Goal: Task Accomplishment & Management: Manage account settings

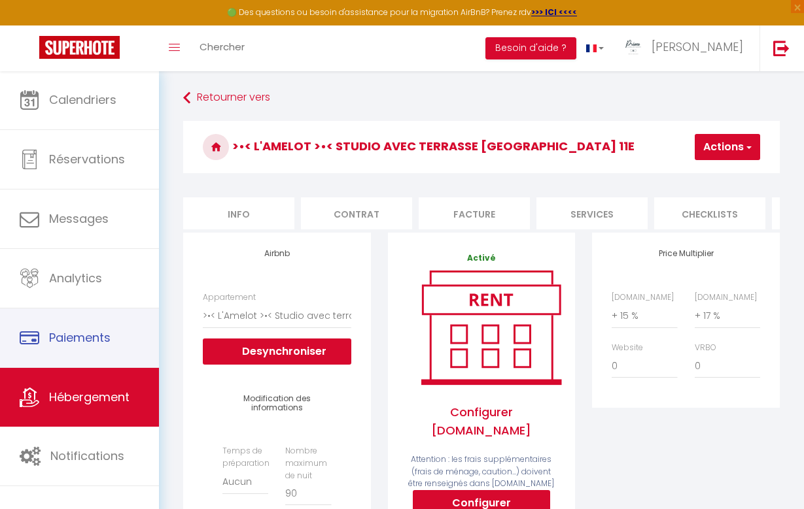
select select "21984-1468095948630537715"
select select "well_reviewed_guests"
select select "EUR"
select select "+ 15 %"
select select "+ 17 %"
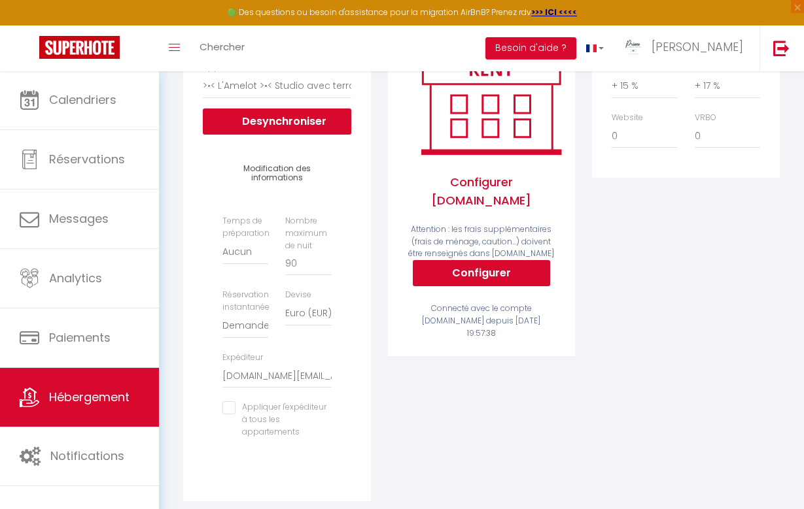
scroll to position [227, 0]
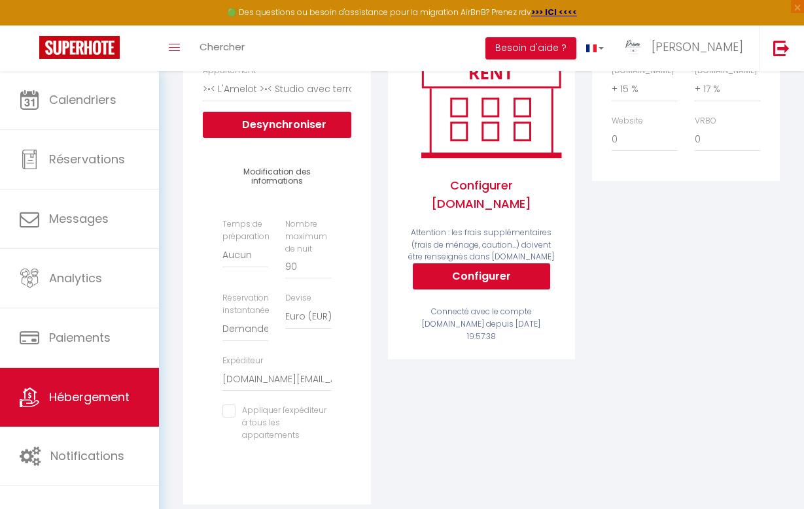
click at [54, 407] on link "Hébergement" at bounding box center [79, 397] width 159 height 59
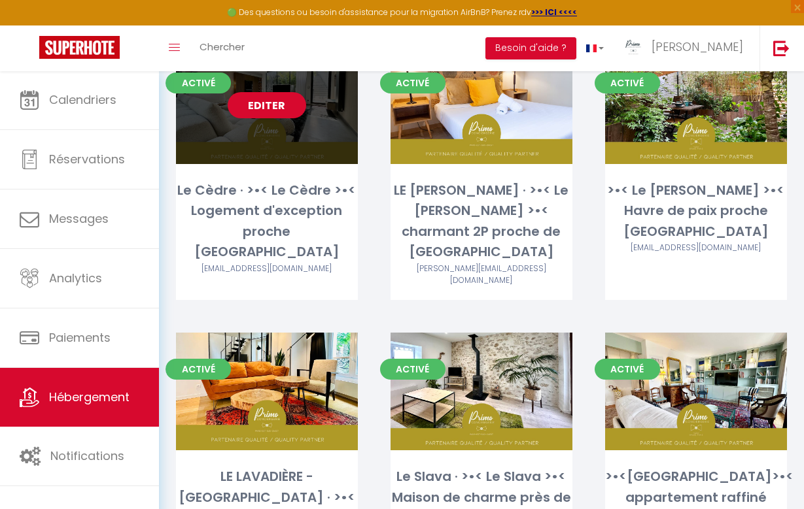
scroll to position [149, 0]
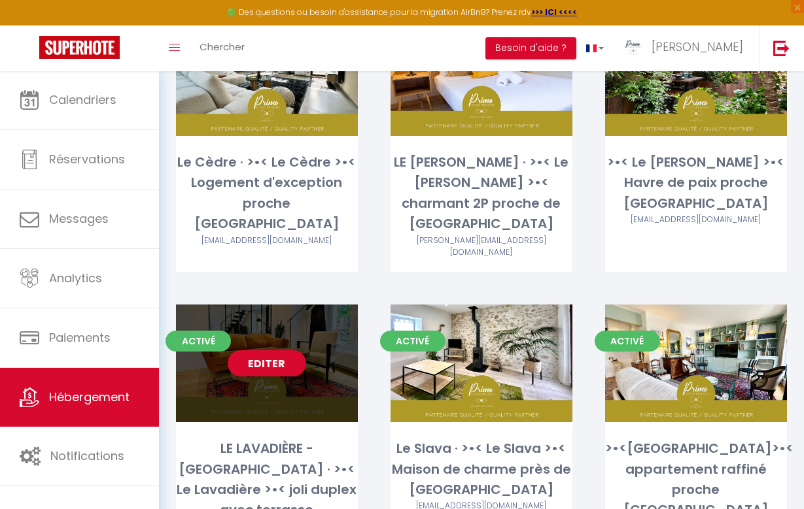
click at [309, 363] on div "Editer" at bounding box center [267, 364] width 182 height 118
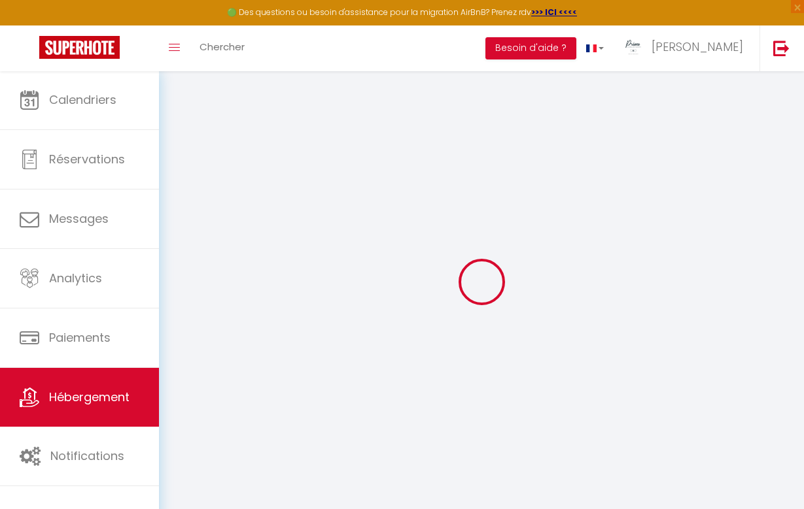
select select "11189-1293564444413466593"
select select "+ 15 %"
select select
checkbox input "true"
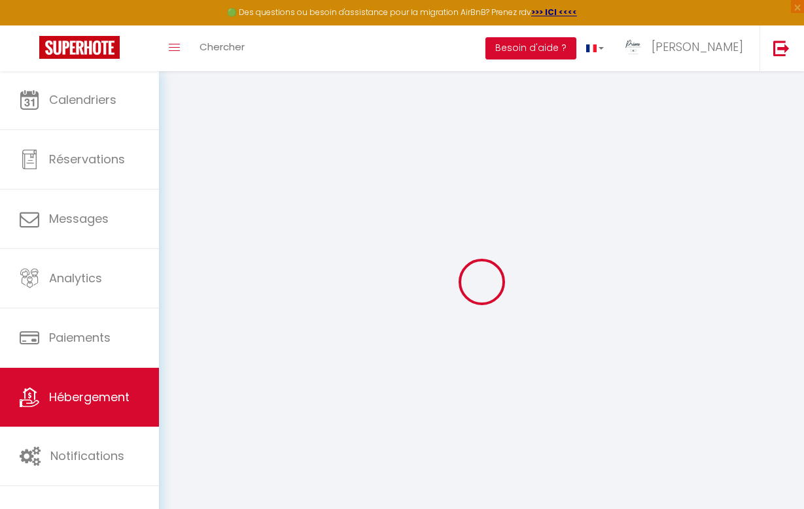
checkbox input "false"
select select
checkbox input "true"
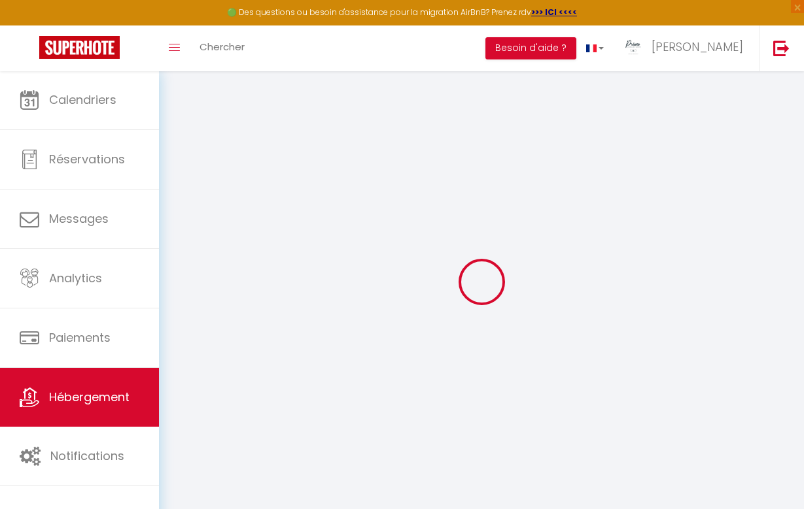
checkbox input "false"
select select
select select "EUR"
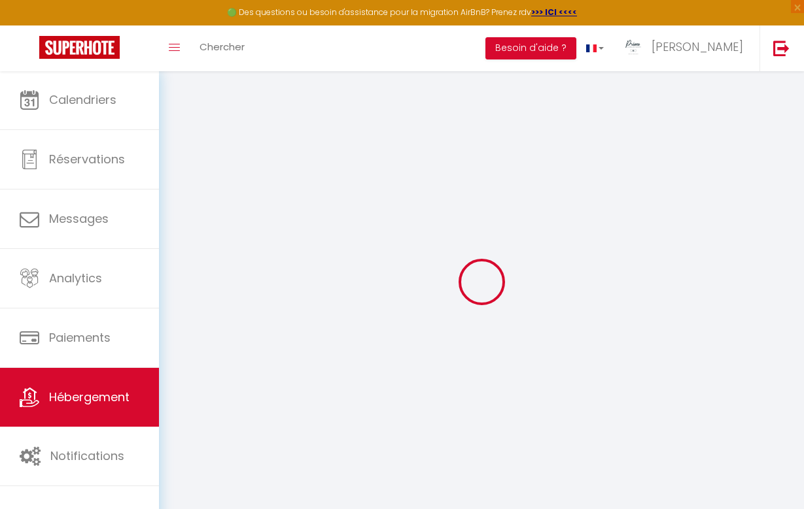
select select
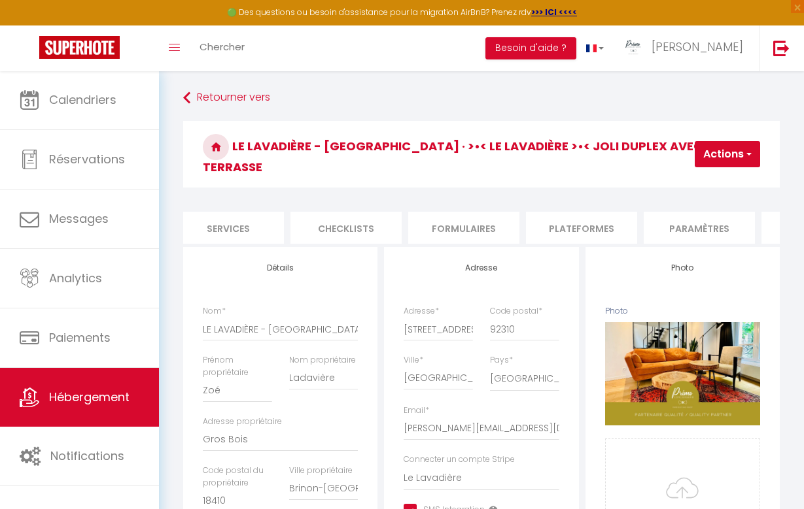
scroll to position [0, 374]
click at [578, 212] on li "Plateformes" at bounding box center [570, 228] width 111 height 32
select select
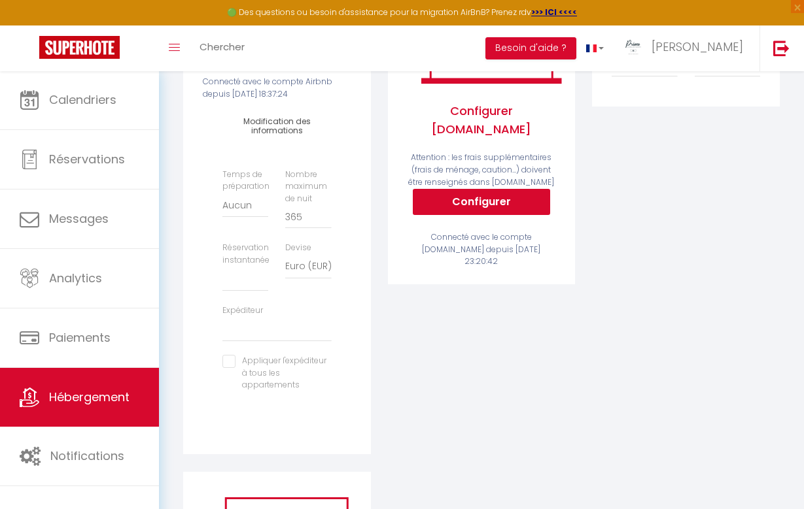
scroll to position [318, 0]
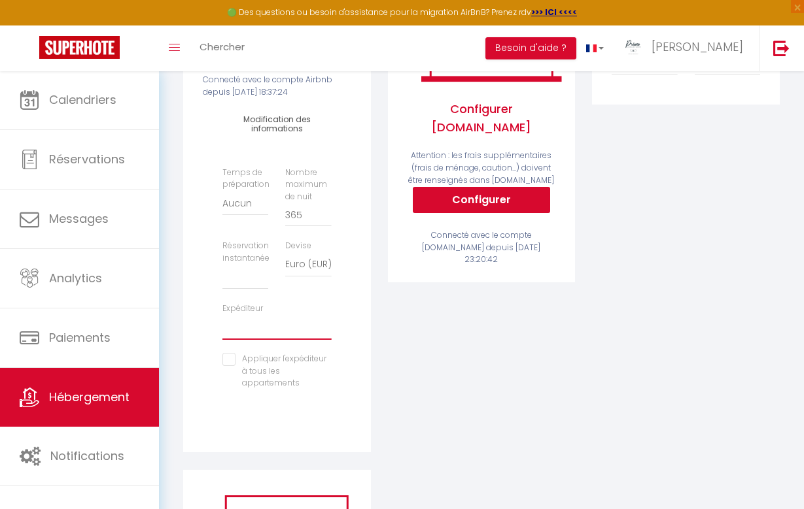
select select "8160"
select select
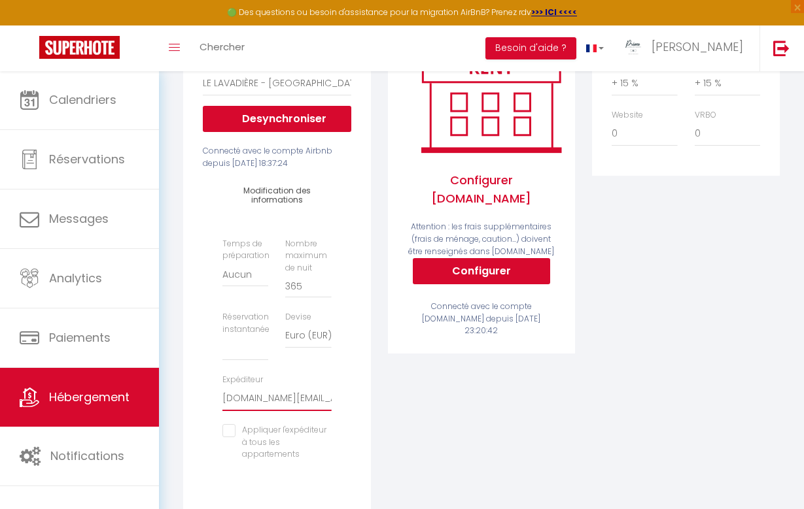
scroll to position [245, 0]
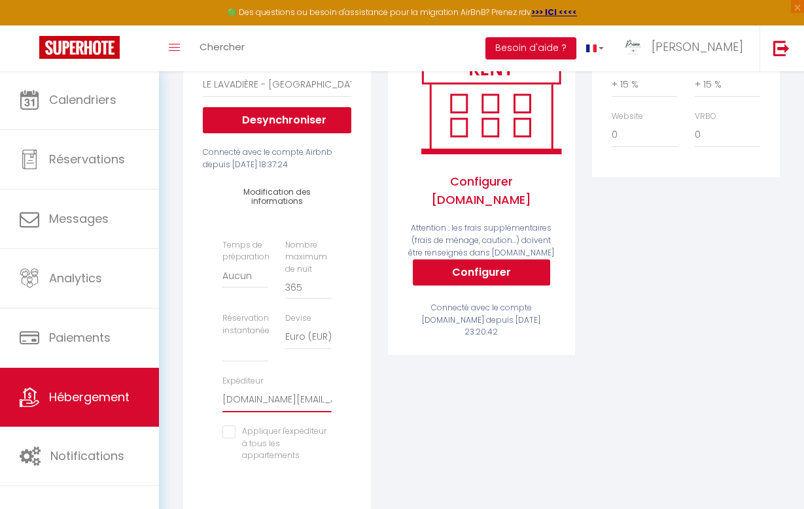
drag, startPoint x: 305, startPoint y: 273, endPoint x: 264, endPoint y: 264, distance: 42.2
click at [264, 264] on div "Temps de préparation [GEOGRAPHIC_DATA] 1 nuit avant et après chaque réservation…" at bounding box center [277, 357] width 126 height 237
click at [307, 276] on input "365" at bounding box center [308, 288] width 46 height 24
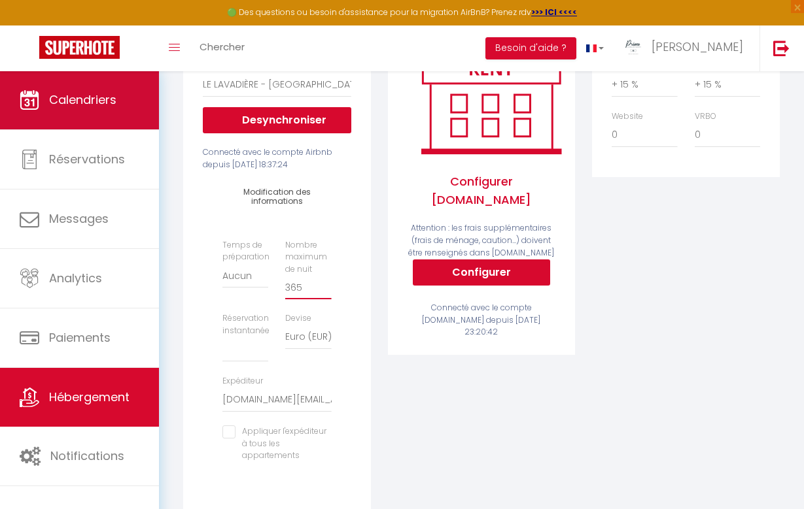
type input "36"
select select
type input "3"
select select
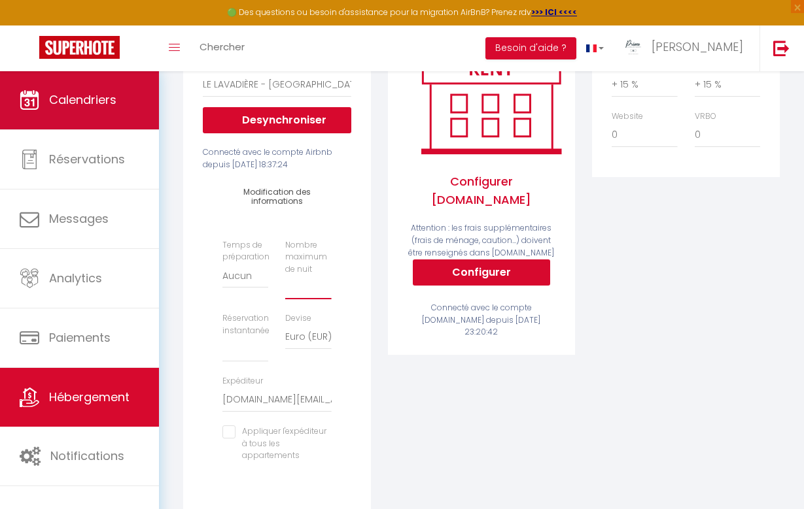
type input "9"
select select
type input "90"
select select
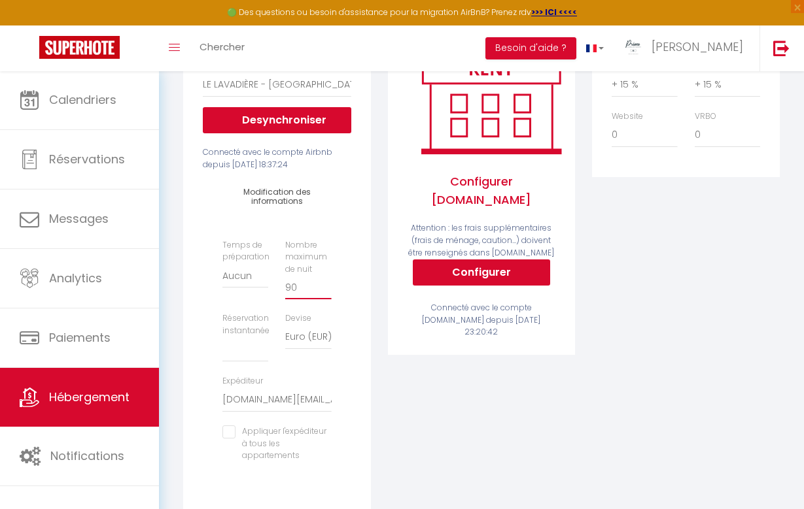
type input "90"
select select "well_reviewed_guests"
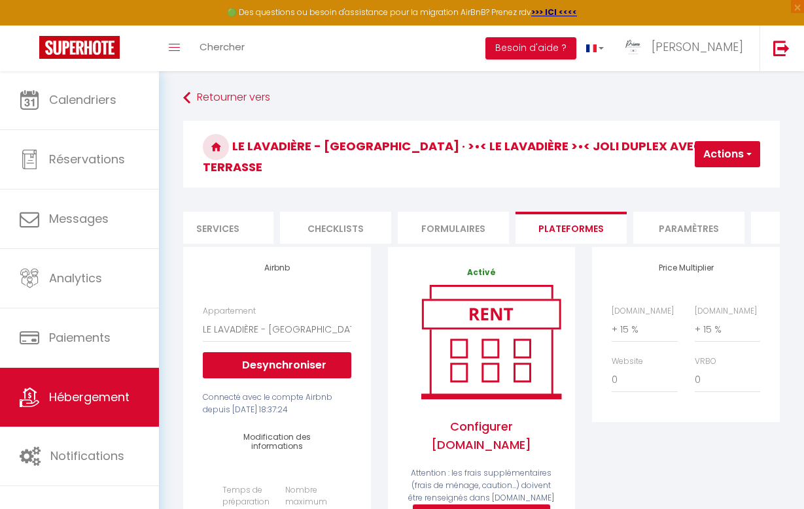
scroll to position [0, 0]
click at [712, 143] on button "Actions" at bounding box center [726, 154] width 65 height 26
click at [696, 178] on link "Enregistrer" at bounding box center [707, 183] width 103 height 17
select select "well_reviewed_guests"
select select "EUR"
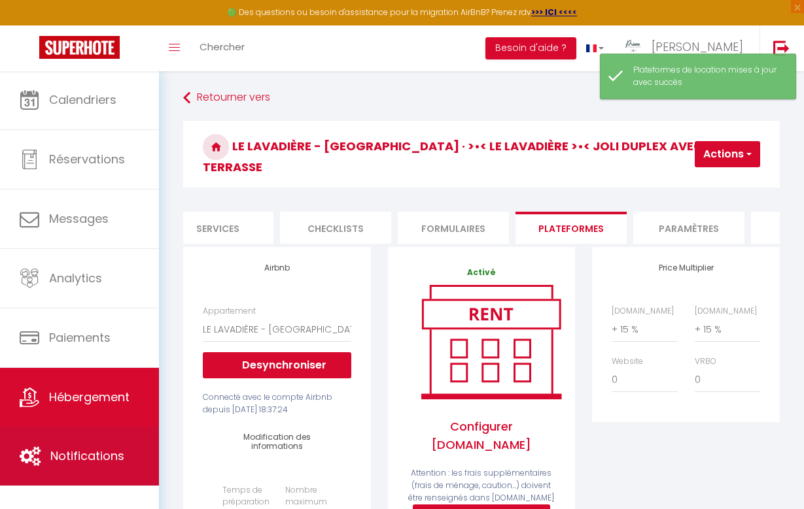
click at [86, 464] on span "Notifications" at bounding box center [87, 456] width 74 height 16
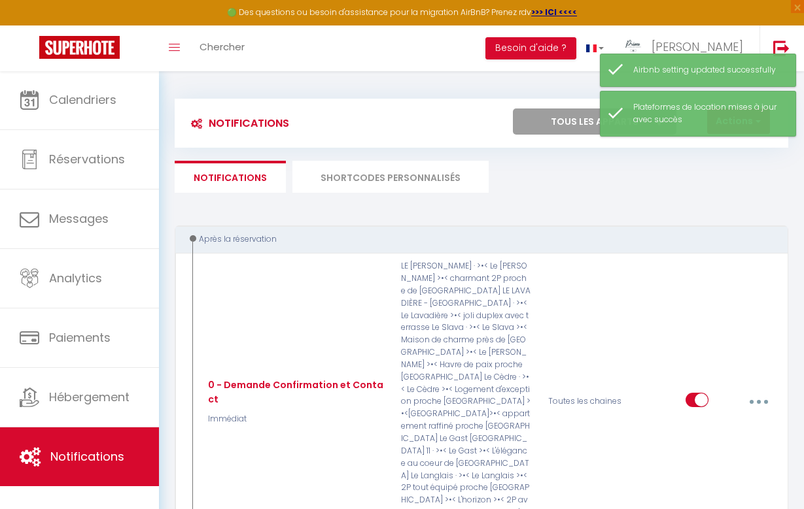
click at [388, 178] on li "SHORTCODES PERSONNALISÉS" at bounding box center [390, 177] width 196 height 32
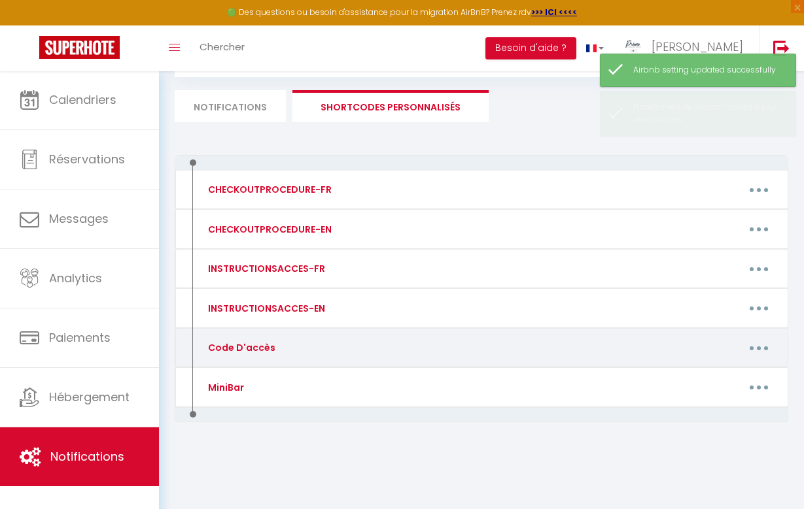
scroll to position [71, 0]
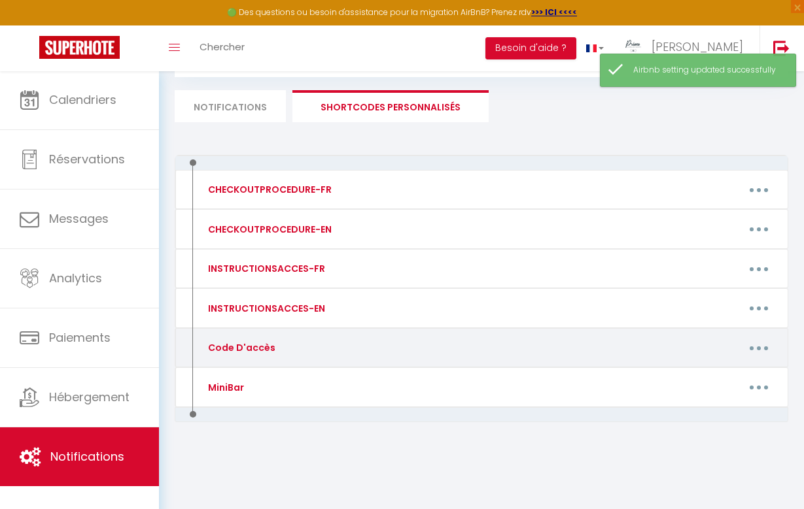
click at [757, 350] on button "button" at bounding box center [758, 347] width 35 height 25
click at [709, 375] on link "Editer" at bounding box center [723, 380] width 97 height 22
type input "Code D'accès"
type textarea "Message avec code d'accès"
type textarea "Voici les informations d'accès pour le logement [RENTAL:NAME] à [RENTAL:CITY]. …"
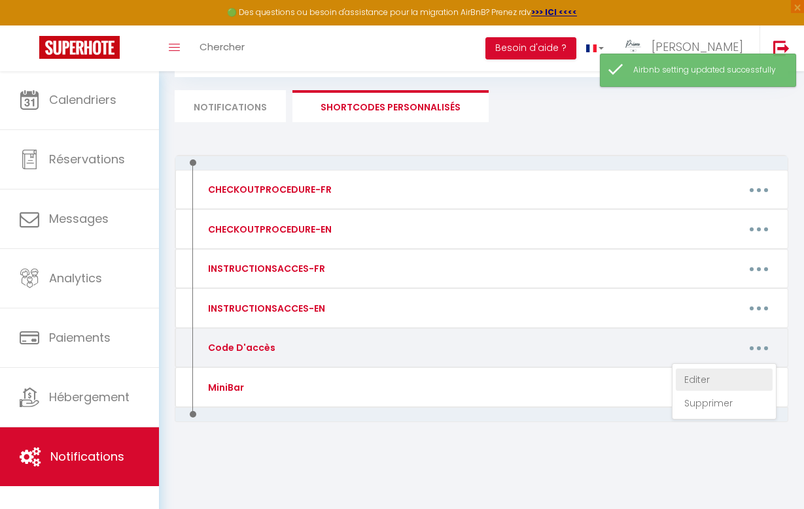
type textarea "Voici les codes d'accès pour le logement [RENTAL:NAME] à [RENTAL:CITY]. CODE D'…"
type textarea "Voici les codes d'accès pour le logement [RENTAL:NAME] à [RENTAL:CITY]. CODE KE…"
type textarea "Voici les informations d'accès pour le logement [RENTAL:NAME] à [RENTAL:CITY]. …"
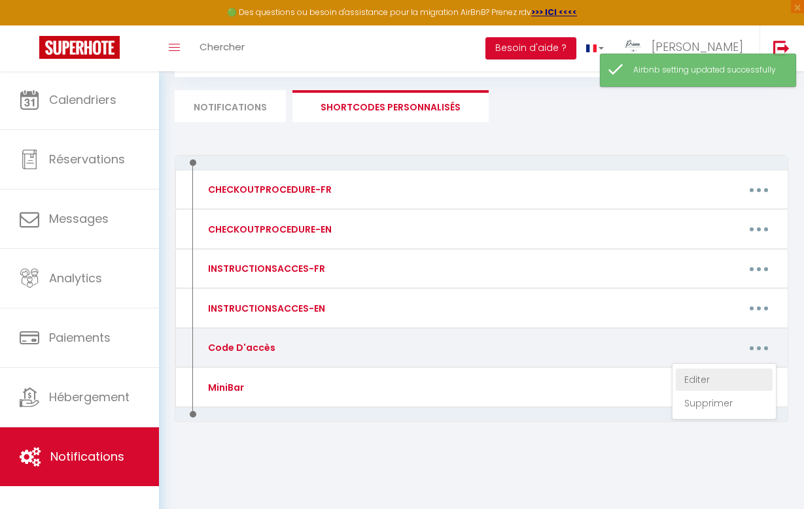
type textarea "Voici les codes d'accès pour le logement [RENTAL:NAME] à [RENTAL:CITY]. Les clé…"
type textarea "Voici les codes d'accès pour le logement [RENTAL:NAME] à [RENTAL:CITY]. CODE D'…"
type textarea "Voici les informations d'accès pour le logement [RENTAL:NAME] à [RENTAL:CITY]. …"
type textarea "Voici les codes d'accès pour le logement [RENTAL:NAME] à [RENTAL:CITY]. CODE D'…"
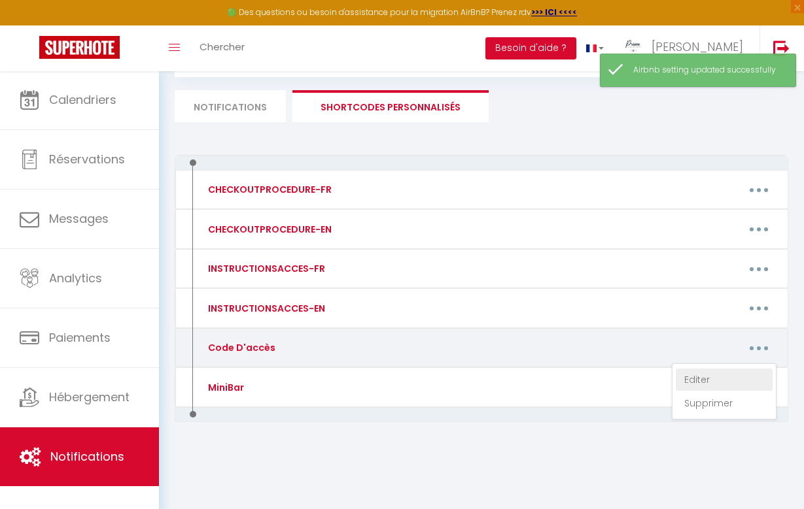
type textarea "Voici les codes d'accès pour le logement [RENTAL:NAME] à [RENTAL:CITY]. CODE KE…"
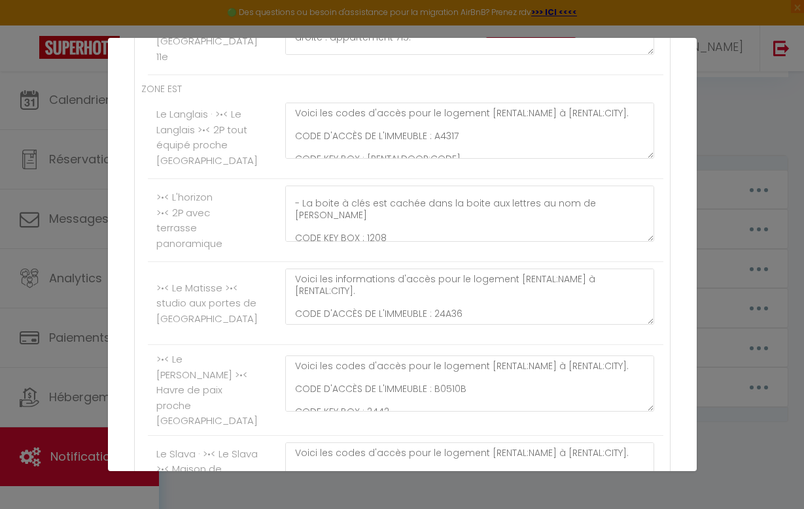
scroll to position [40, 0]
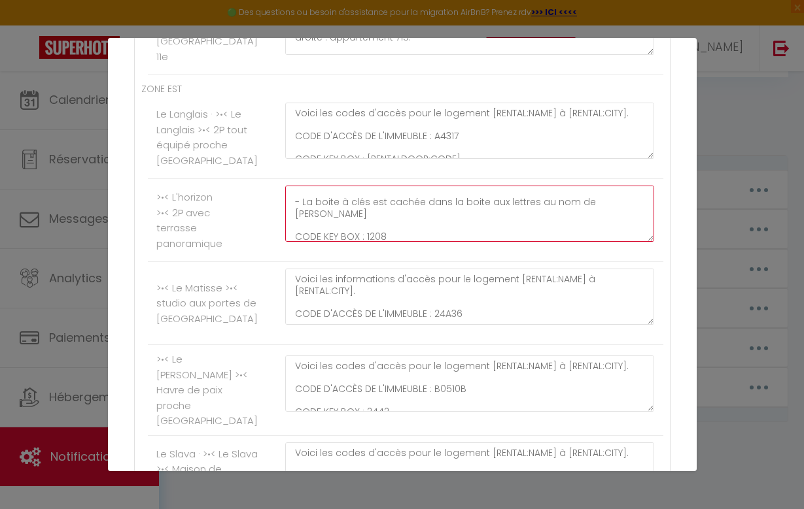
click at [343, 233] on textarea "Voici les codes d'accès pour le logement [RENTAL:NAME] à [RENTAL:CITY]. CODE D'…" at bounding box center [469, 214] width 369 height 56
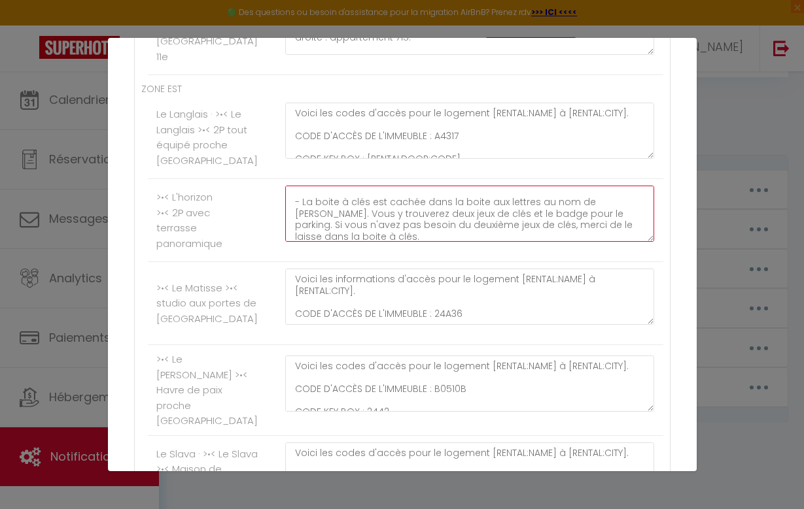
drag, startPoint x: 350, startPoint y: 254, endPoint x: 328, endPoint y: 241, distance: 25.6
click at [328, 241] on textarea "Voici les codes d'accès pour le logement [RENTAL:NAME] à [RENTAL:CITY]. CODE D'…" at bounding box center [469, 214] width 369 height 56
click at [350, 242] on textarea "Voici les codes d'accès pour le logement [RENTAL:NAME] à [RENTAL:CITY]. CODE D'…" at bounding box center [469, 214] width 369 height 56
click at [347, 242] on textarea "Voici les codes d'accès pour le logement [RENTAL:NAME] à [RENTAL:CITY]. CODE D'…" at bounding box center [469, 214] width 369 height 56
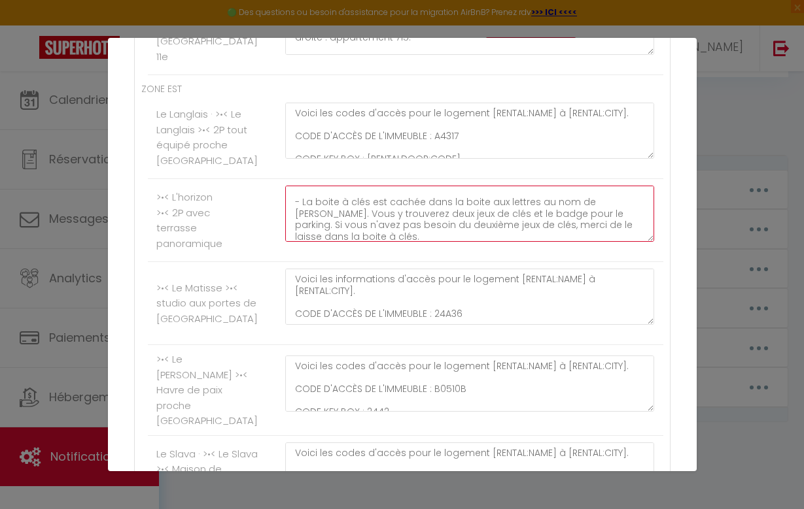
click at [352, 242] on textarea "Voici les codes d'accès pour le logement [RENTAL:NAME] à [RENTAL:CITY]. CODE D'…" at bounding box center [469, 214] width 369 height 56
click at [350, 242] on textarea "Voici les codes d'accès pour le logement [RENTAL:NAME] à [RENTAL:CITY]. CODE D'…" at bounding box center [469, 214] width 369 height 56
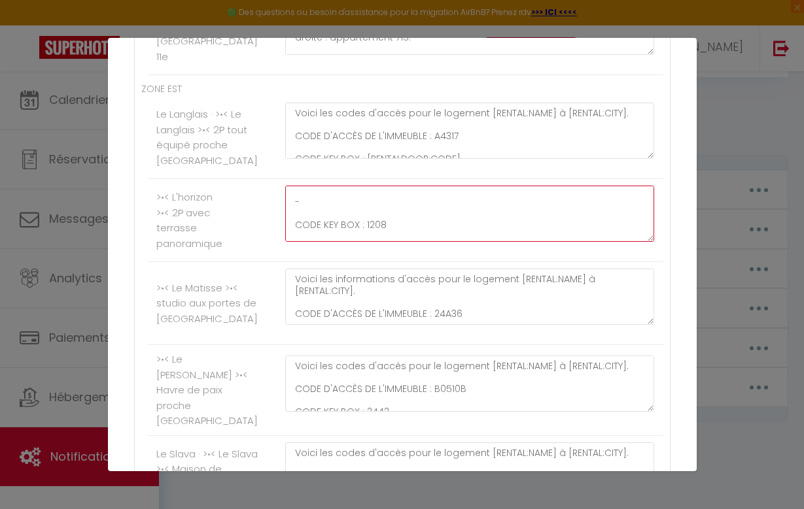
paste textarea "La boîte à clés est dissimulée dans la boîte aux lettres au nom de BEARZATTO - …"
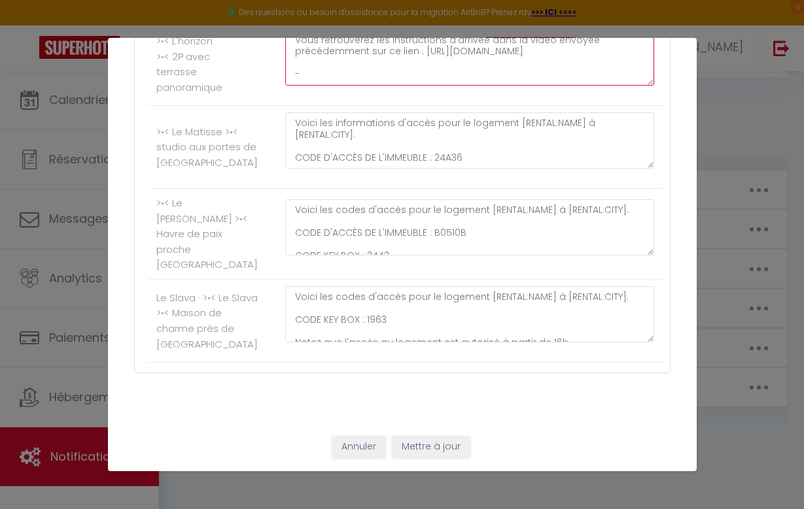
scroll to position [1079, 0]
type textarea "Voici les codes d'accès pour le logement [RENTAL:NAME] à [RENTAL:CITY]. CODE D'…"
click at [439, 449] on button "Mettre à jour" at bounding box center [431, 447] width 78 height 22
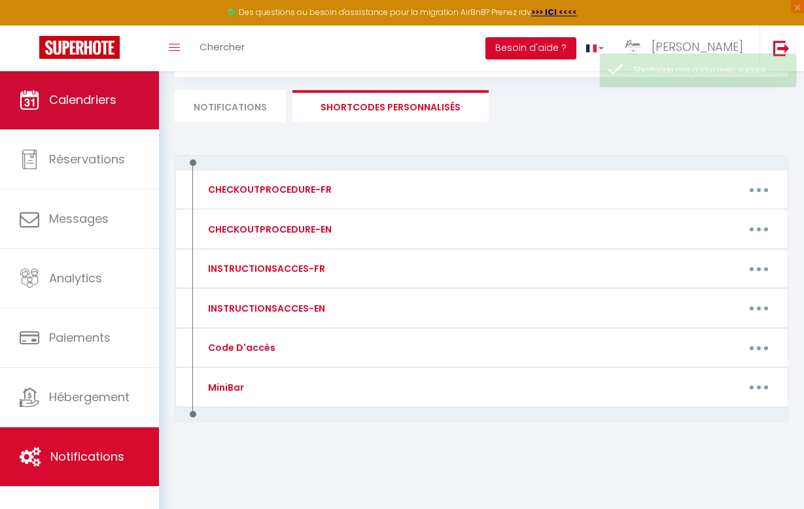
click at [62, 96] on span "Calendriers" at bounding box center [82, 100] width 67 height 16
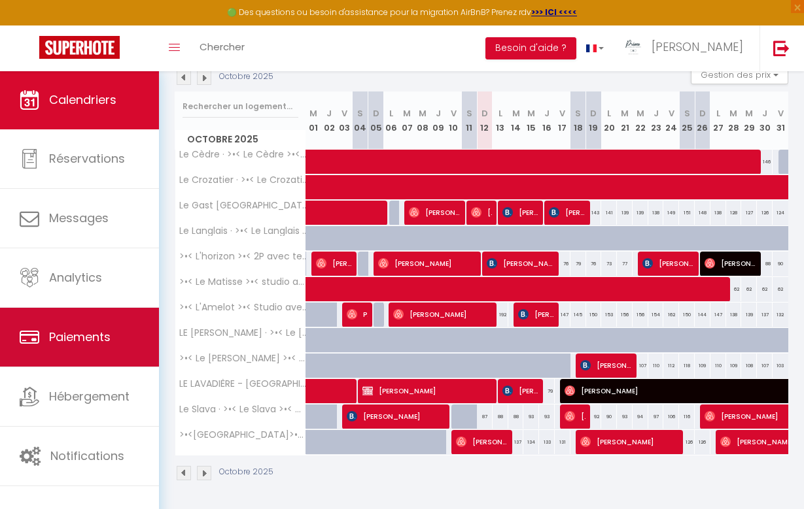
scroll to position [144, 0]
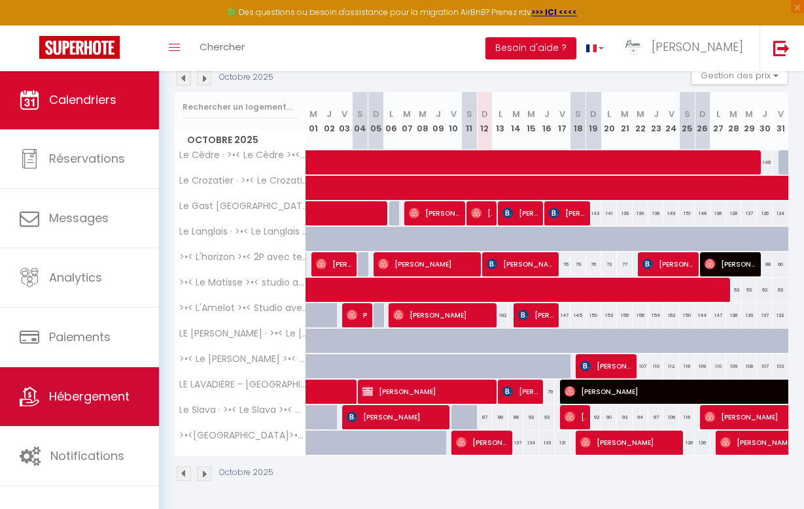
click at [65, 379] on link "Hébergement" at bounding box center [79, 396] width 159 height 59
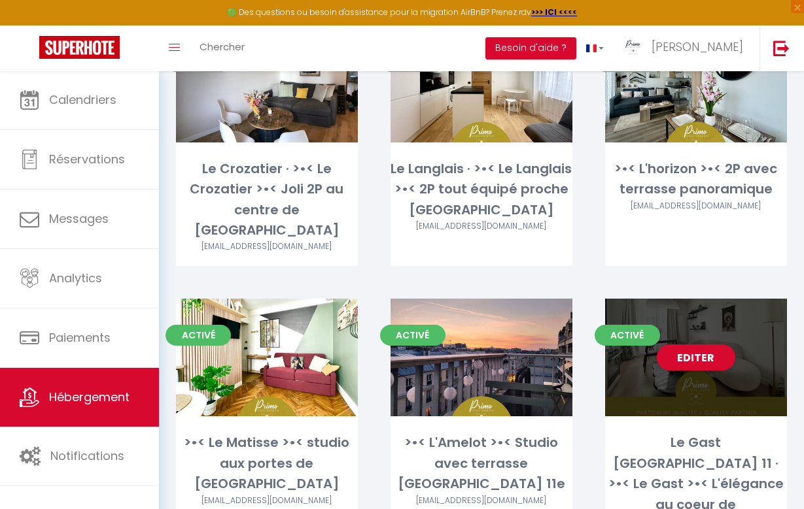
scroll to position [703, 0]
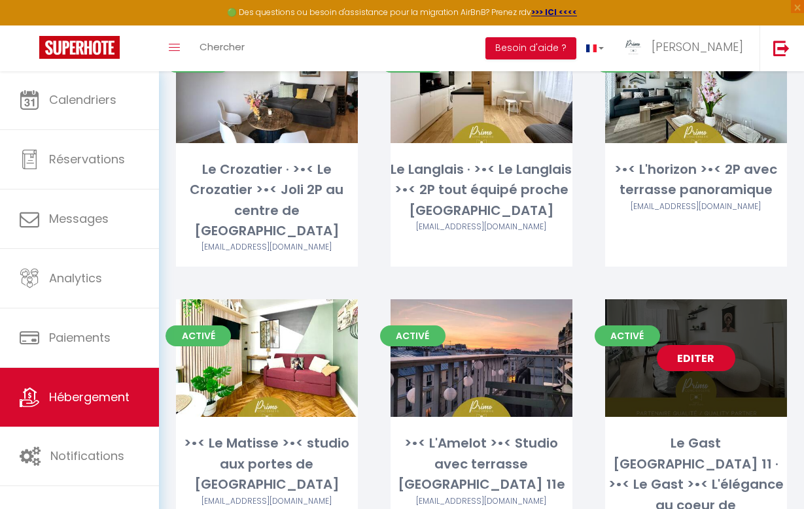
click at [698, 345] on link "Editer" at bounding box center [695, 358] width 78 height 26
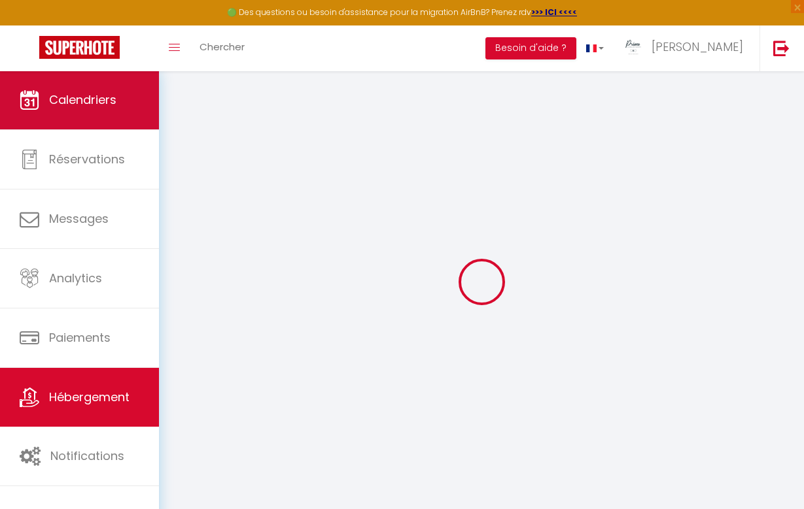
checkbox input "true"
checkbox input "false"
checkbox input "true"
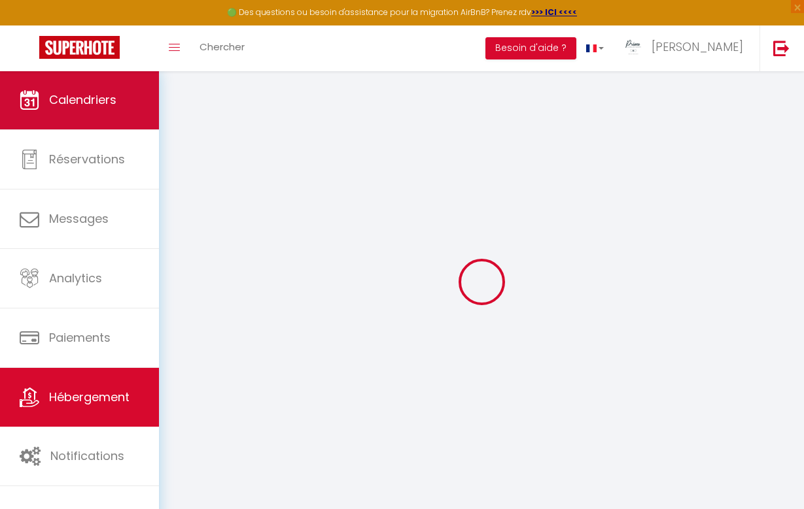
checkbox input "false"
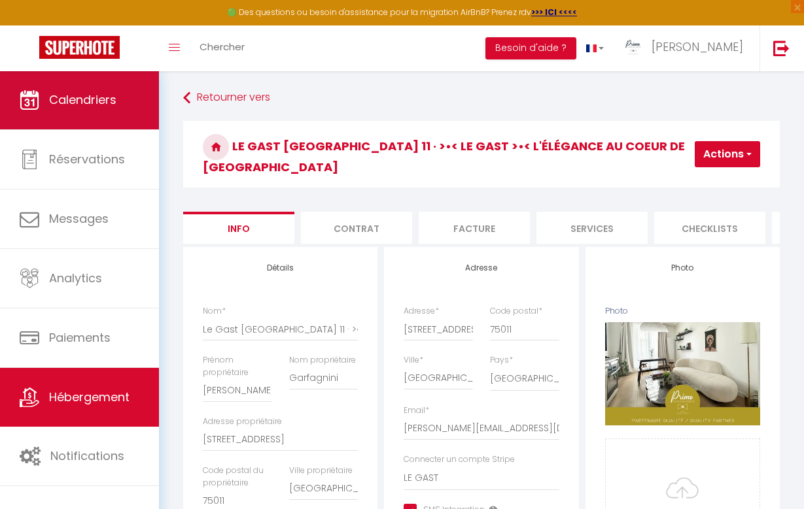
click at [93, 114] on link "Calendriers" at bounding box center [79, 100] width 159 height 59
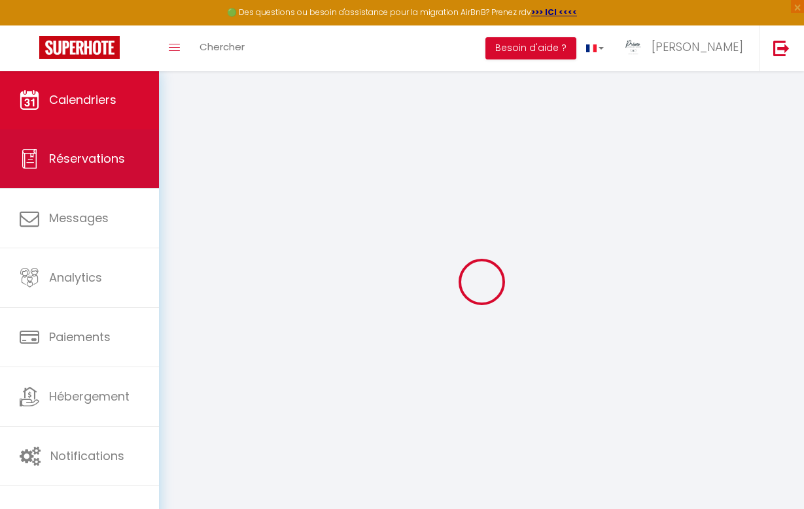
select select
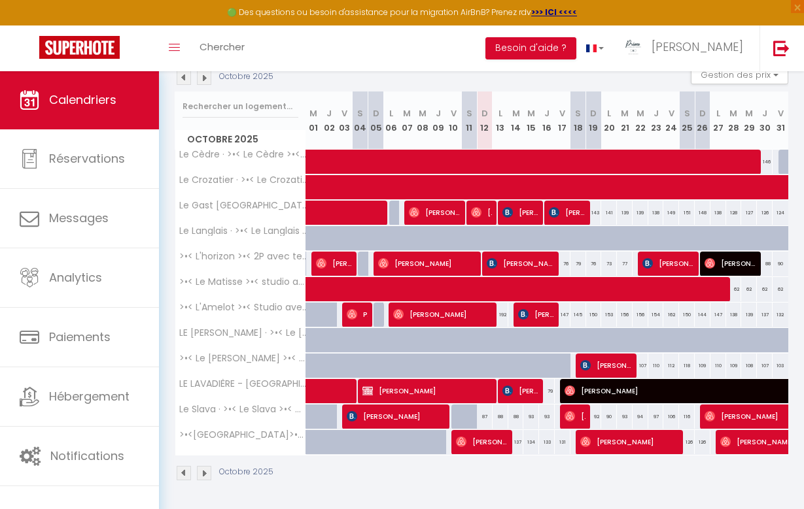
scroll to position [144, 0]
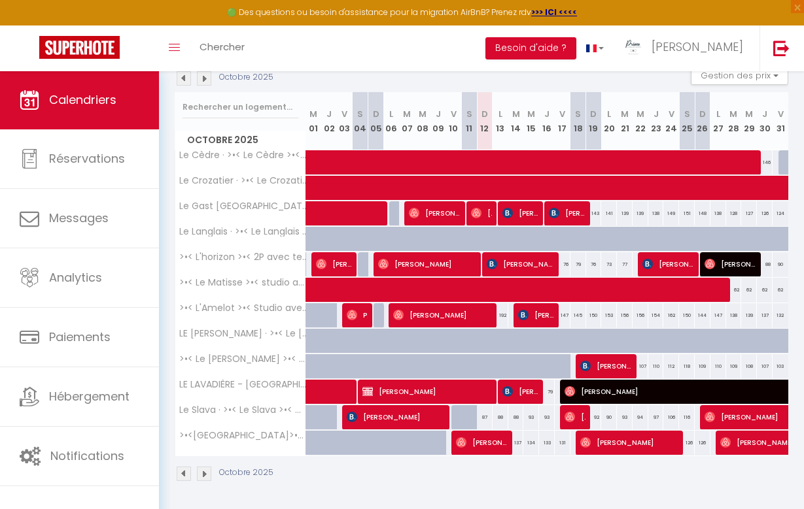
click at [526, 214] on span "[PERSON_NAME]" at bounding box center [520, 213] width 37 height 25
select select "OK"
select select "KO"
select select "0"
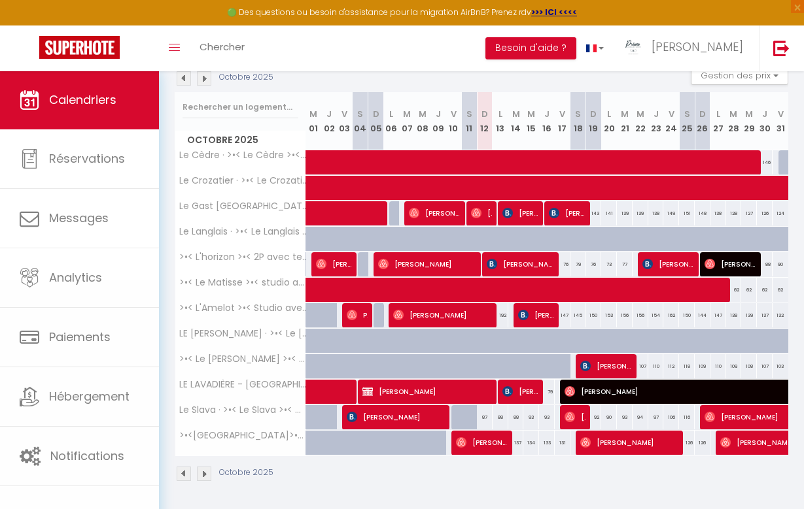
select select "1"
select select
select select "52980"
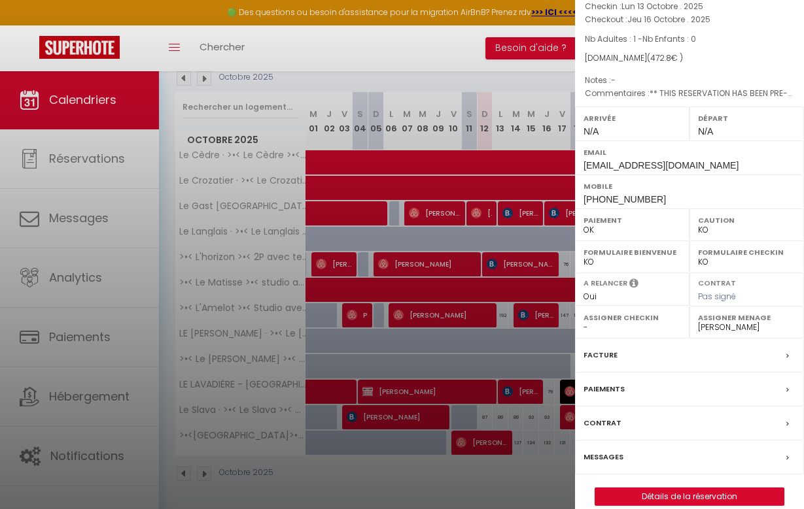
scroll to position [109, 0]
click at [628, 441] on div "Messages" at bounding box center [689, 458] width 229 height 34
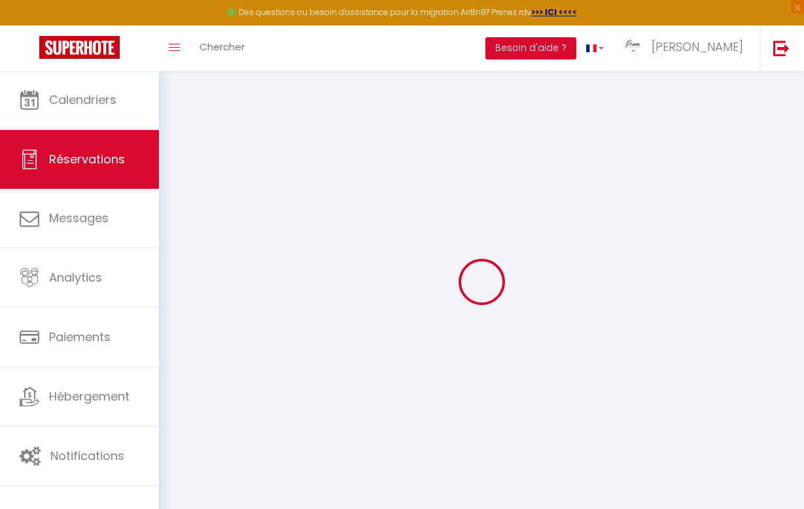
select select
checkbox input "false"
type textarea "** THIS RESERVATION HAS BEEN PRE-PAID ** Reservation has a cancellation grace p…"
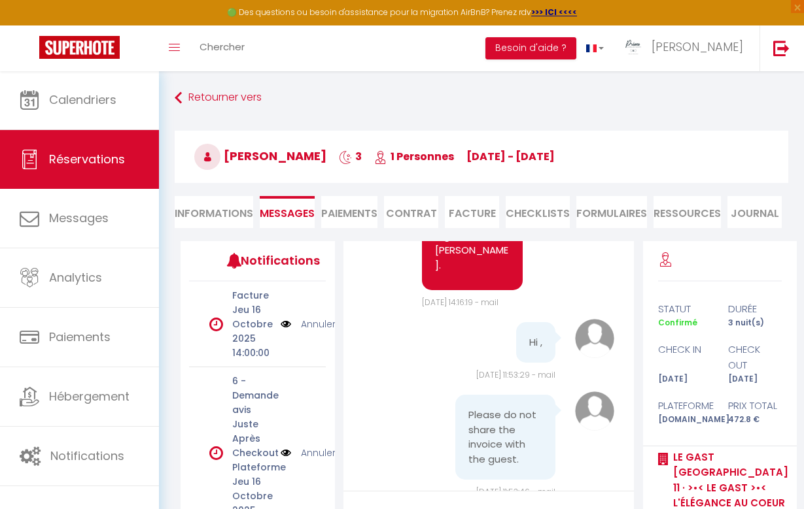
click at [312, 324] on link "Annuler" at bounding box center [318, 324] width 35 height 14
